Goal: Find specific page/section: Find specific page/section

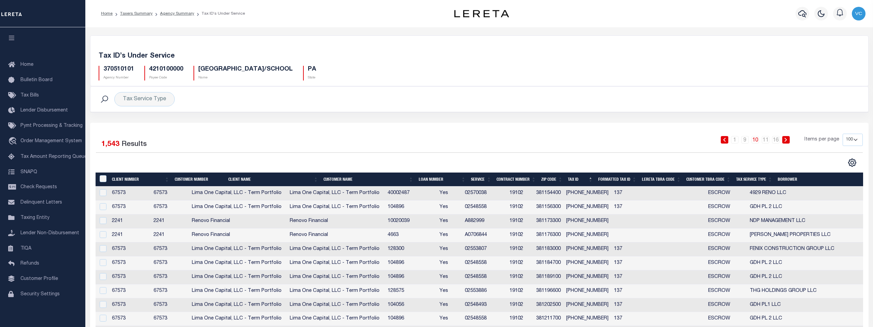
select select "100"
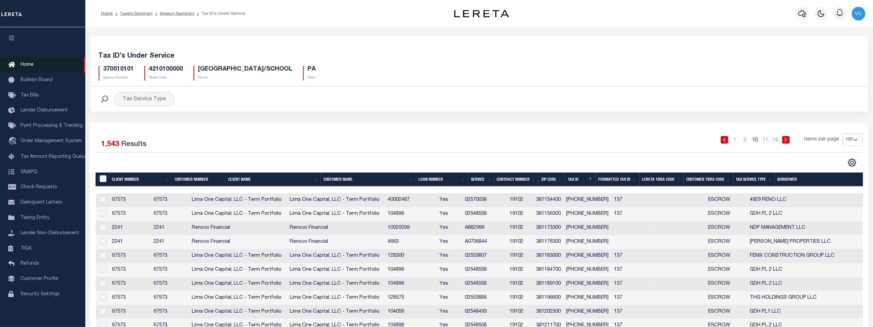
click at [24, 67] on span "Home" at bounding box center [26, 64] width 13 height 5
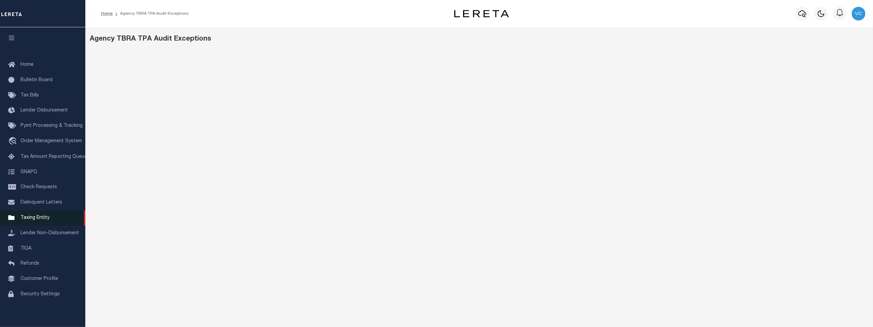
click at [29, 220] on span "Taxing Entity" at bounding box center [34, 218] width 29 height 5
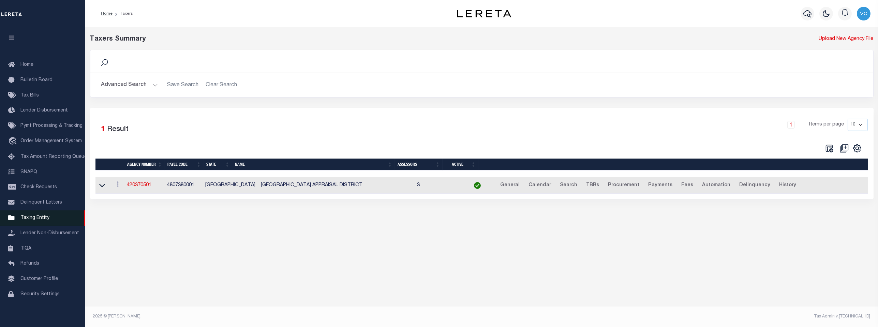
click at [33, 218] on span "Taxing Entity" at bounding box center [34, 218] width 29 height 5
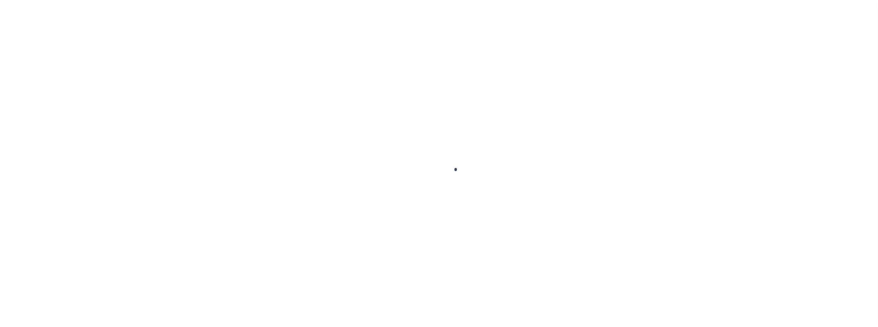
scroll to position [5, 0]
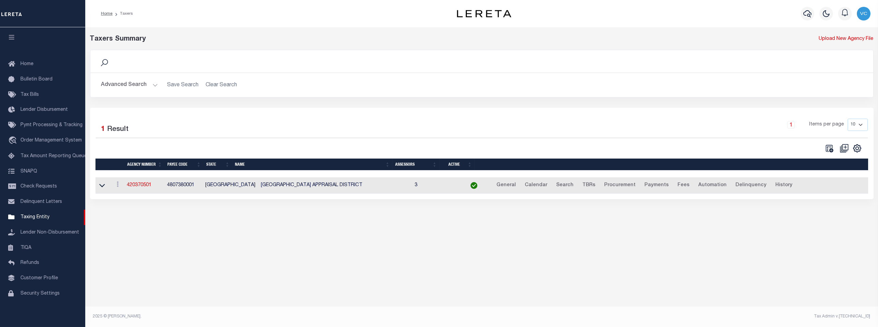
click at [103, 61] on icon at bounding box center [104, 62] width 9 height 9
click at [126, 85] on button "Advanced Search" at bounding box center [129, 84] width 57 height 13
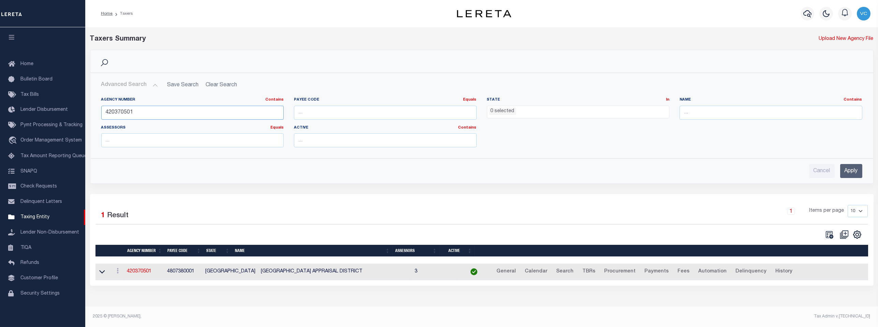
drag, startPoint x: 140, startPoint y: 113, endPoint x: 95, endPoint y: 108, distance: 44.6
click at [95, 108] on div "Agency Number Contains Contains Is 420370501 Payee Code Equals Equals Is Not Eq…" at bounding box center [482, 122] width 783 height 61
type input "130760000"
click at [848, 171] on input "Apply" at bounding box center [852, 171] width 22 height 14
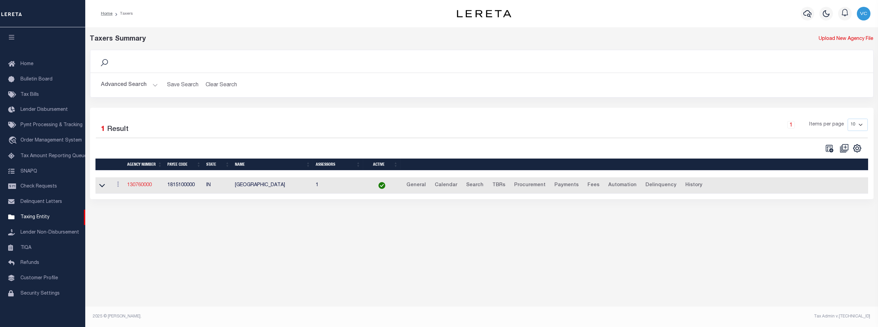
click at [141, 184] on link "130760000" at bounding box center [139, 185] width 25 height 5
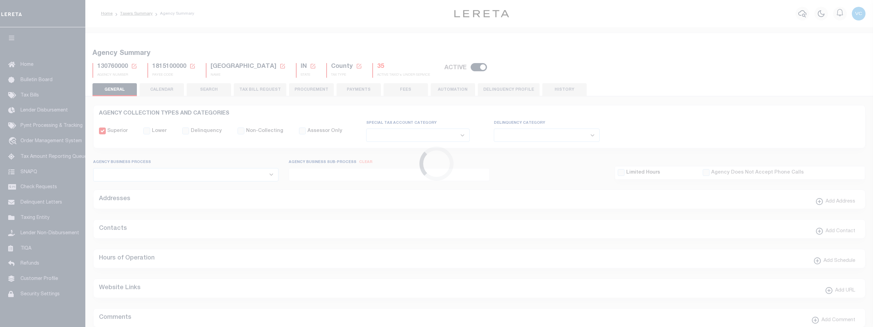
select select
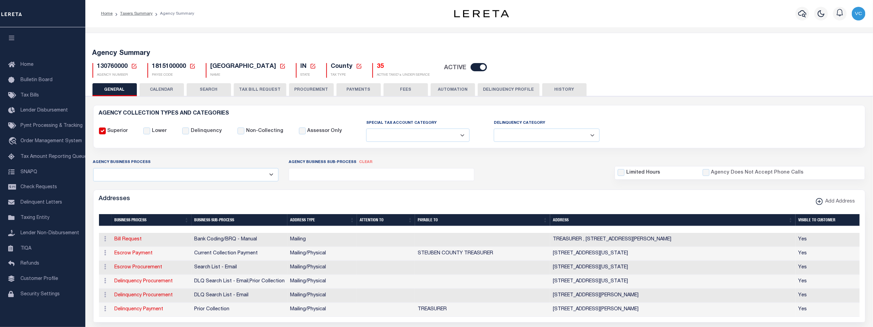
click at [377, 66] on h5 "35" at bounding box center [403, 67] width 53 height 8
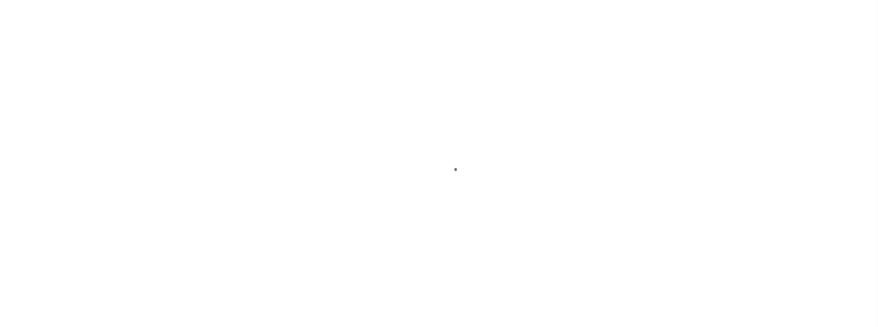
select select "100"
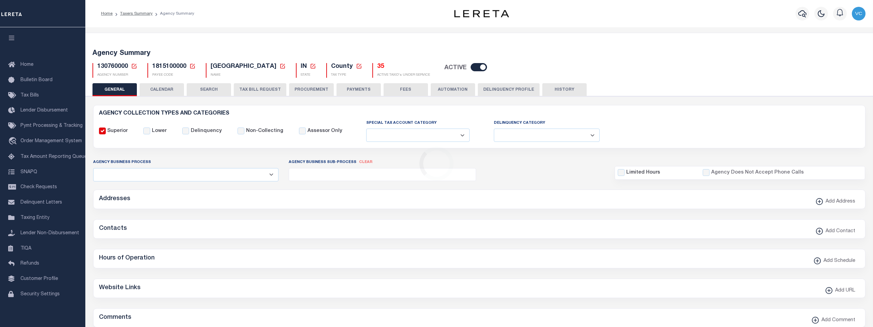
select select
